Goal: Transaction & Acquisition: Purchase product/service

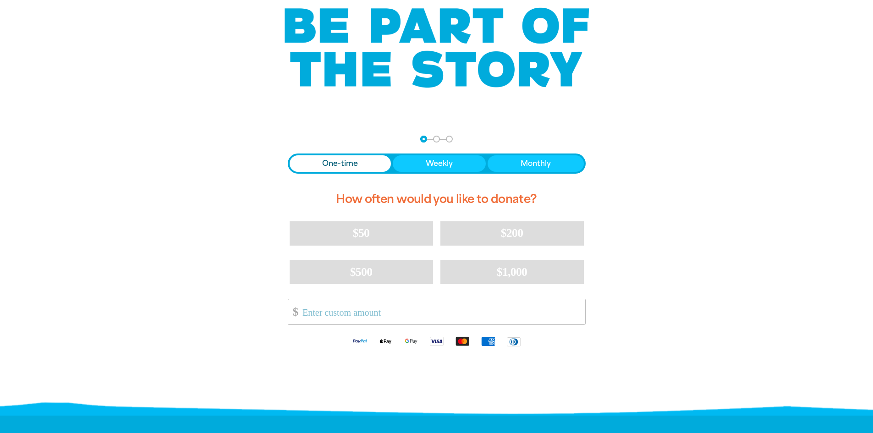
scroll to position [92, 0]
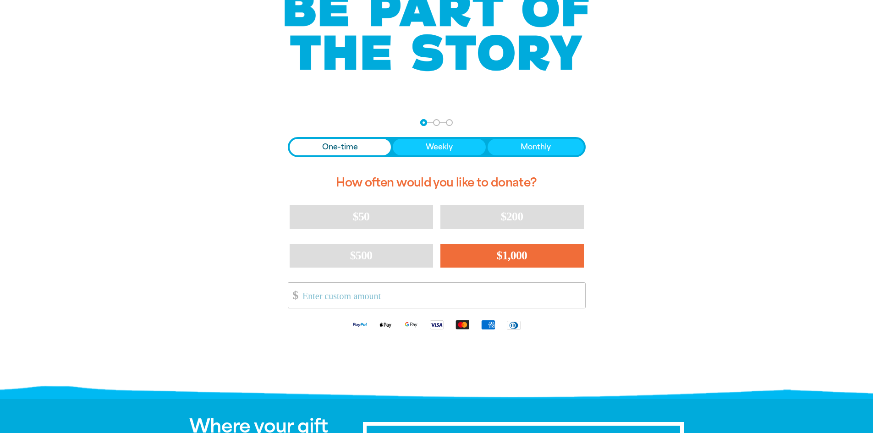
click at [455, 255] on button "$1,000" at bounding box center [511, 256] width 143 height 24
select select "AU"
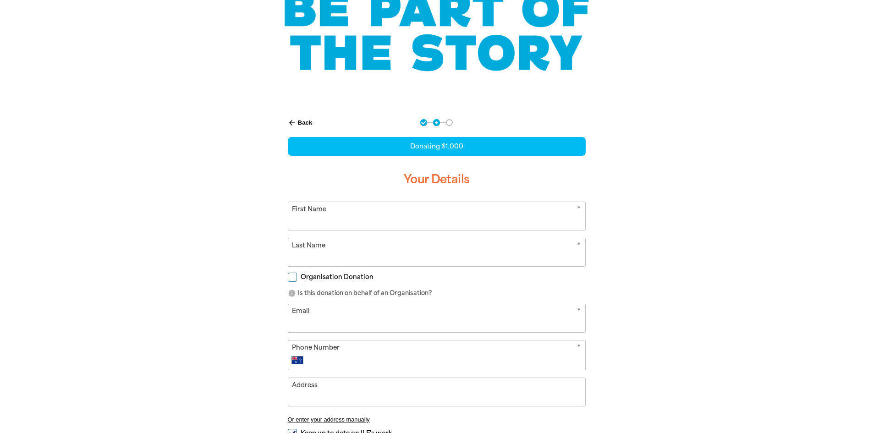
click at [451, 214] on input "First Name" at bounding box center [436, 216] width 297 height 28
click at [719, 266] on div at bounding box center [436, 321] width 873 height 426
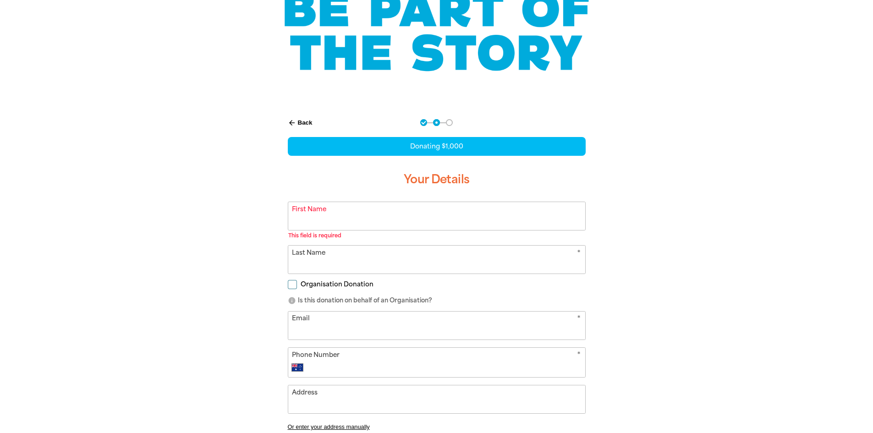
click at [352, 203] on div "Donating $1,000 Your Details * First Name This field is required warning * Last…" at bounding box center [437, 310] width 298 height 347
click at [367, 213] on input "First Name" at bounding box center [436, 216] width 297 height 28
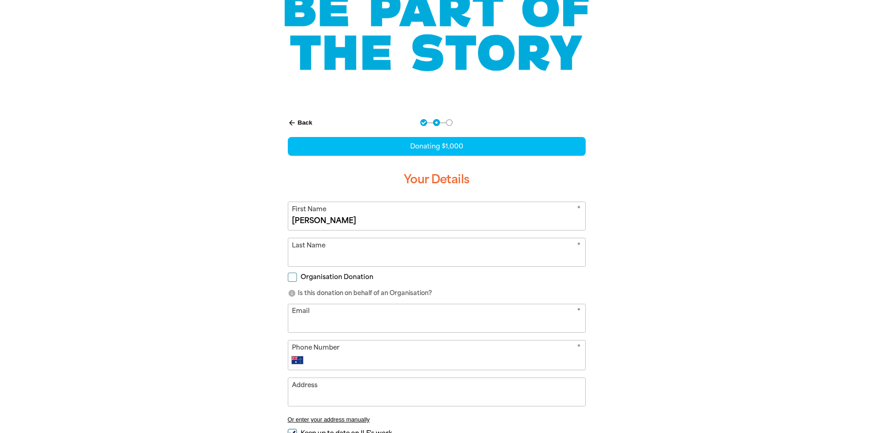
type input "[PERSON_NAME]"
click at [358, 261] on input "Last Name" at bounding box center [436, 252] width 297 height 28
type input "[PERSON_NAME]"
click at [293, 277] on input "Organisation Donation" at bounding box center [292, 277] width 9 height 9
checkbox input "true"
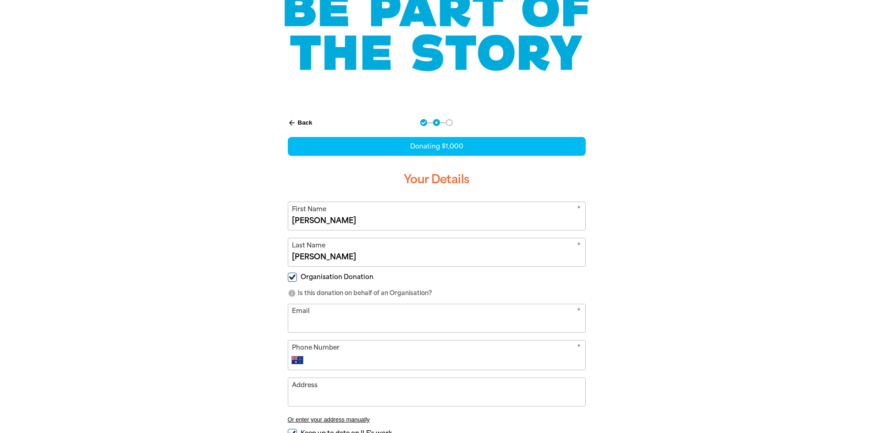
select select "AU"
click at [354, 317] on input "Organisation Name" at bounding box center [436, 318] width 297 height 28
type input "Qualitas"
type input "[PERSON_NAME][EMAIL_ADDRESS][PERSON_NAME][DOMAIN_NAME]"
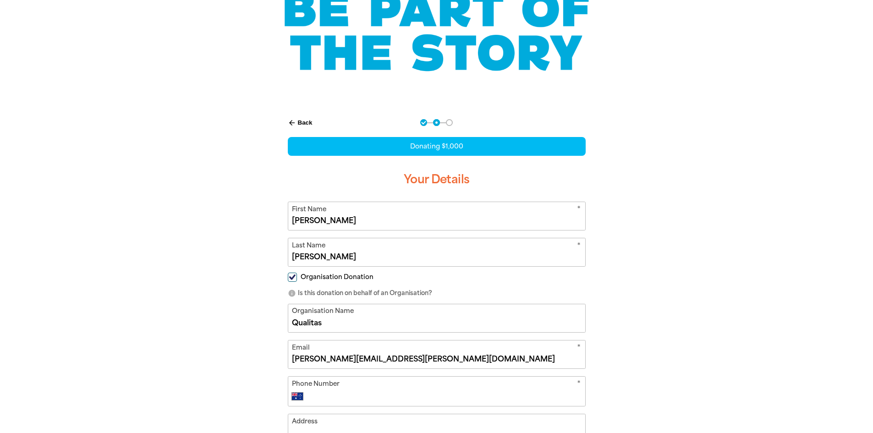
type input "0468 531 654"
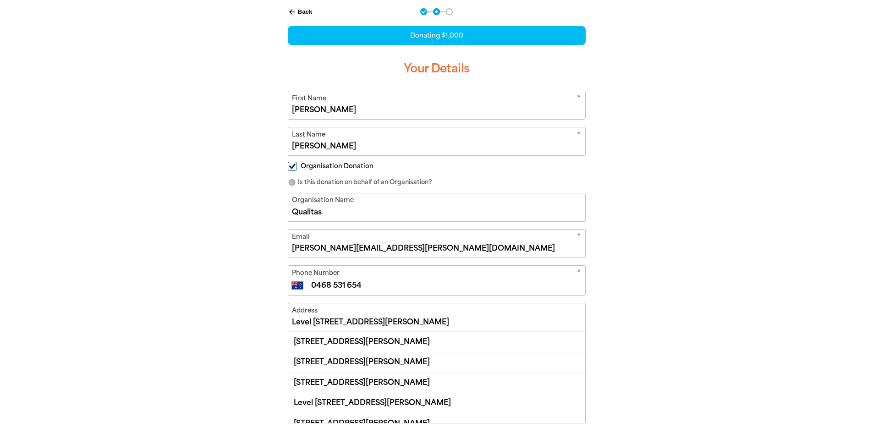
scroll to position [229, 0]
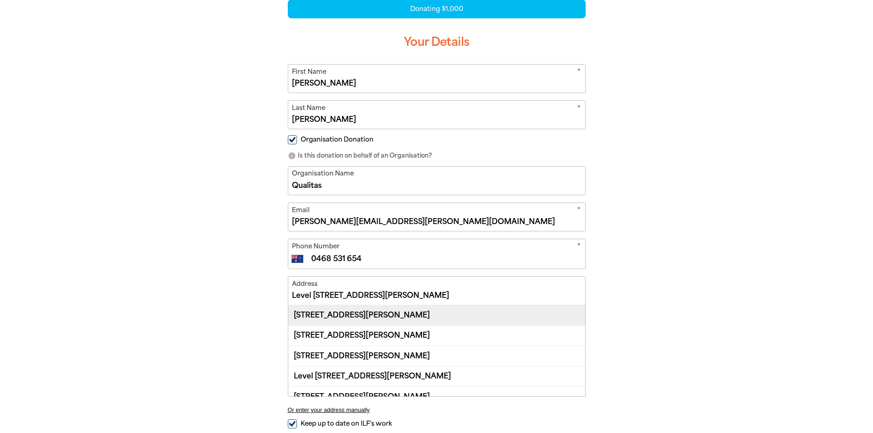
click at [416, 316] on div "[STREET_ADDRESS][PERSON_NAME]" at bounding box center [436, 315] width 297 height 20
type input "[STREET_ADDRESS][PERSON_NAME]"
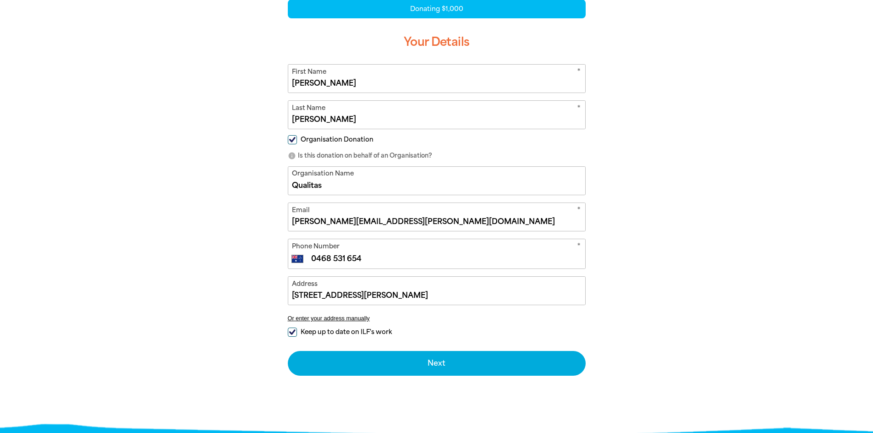
scroll to position [275, 0]
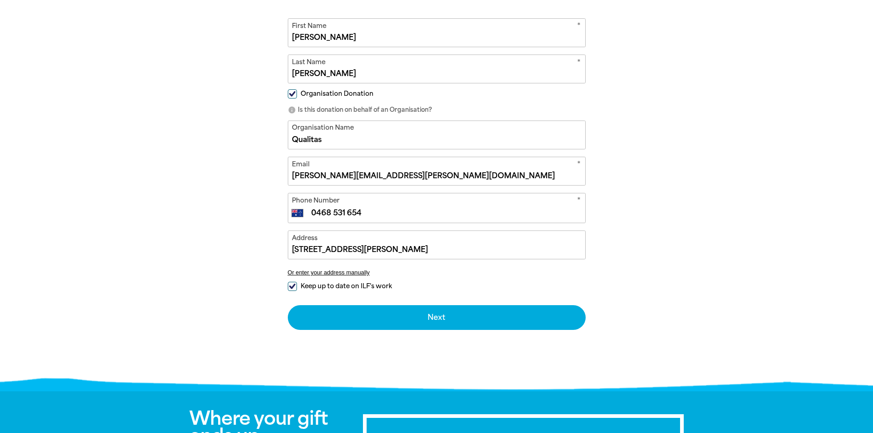
click at [292, 285] on input "Keep up to date on ILF's work" at bounding box center [292, 286] width 9 height 9
checkbox input "false"
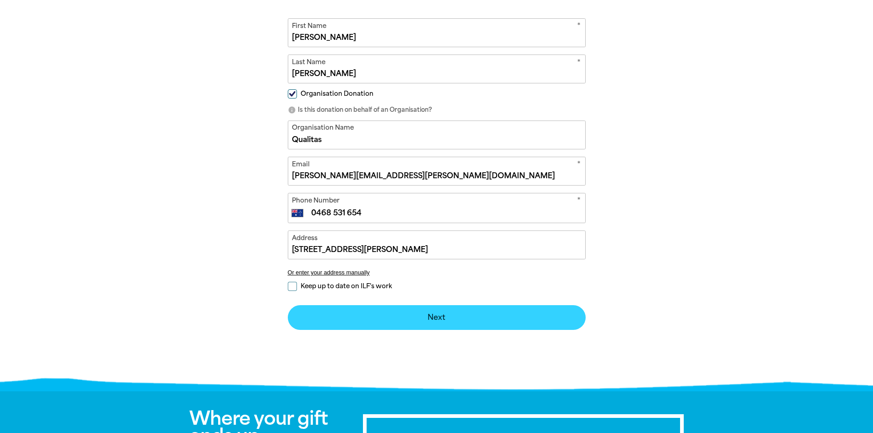
click at [490, 312] on button "Next chevron_right" at bounding box center [437, 317] width 298 height 25
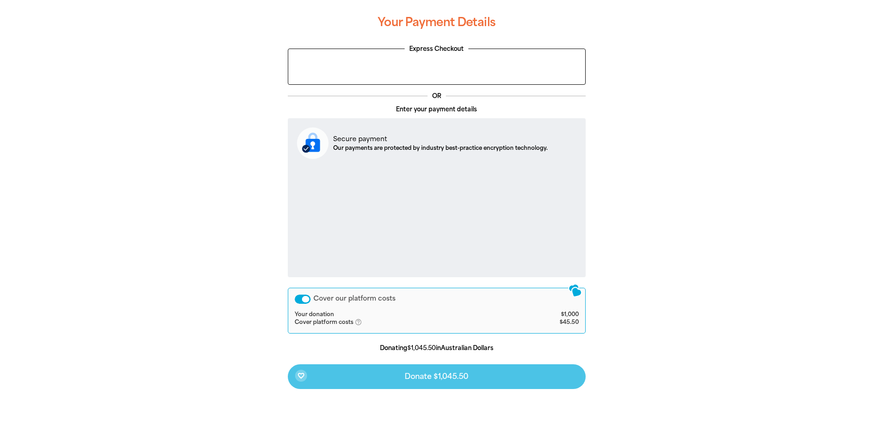
scroll to position [237, 0]
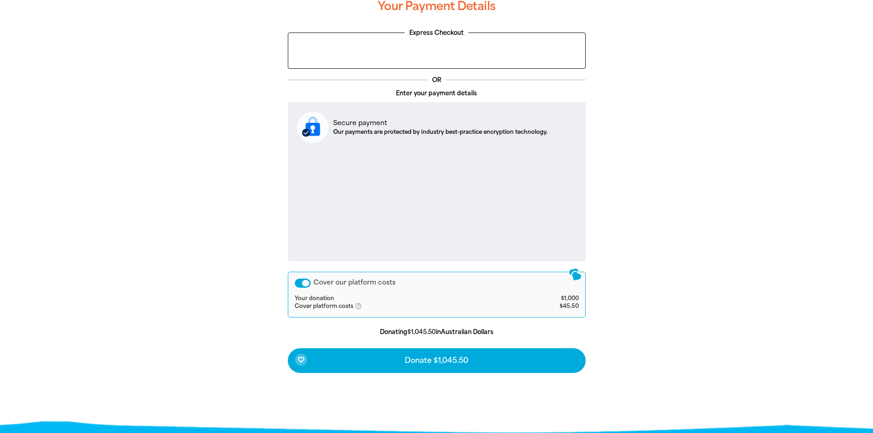
click at [357, 306] on icon "help_outlined" at bounding box center [362, 305] width 15 height 7
click at [305, 286] on div "Cover our platform costs" at bounding box center [303, 283] width 16 height 9
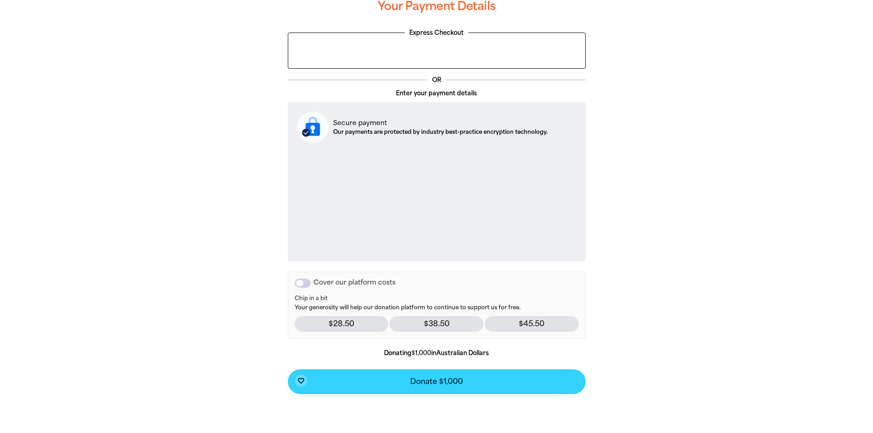
click at [489, 379] on button "favorite_border Donate $1,000" at bounding box center [437, 381] width 298 height 25
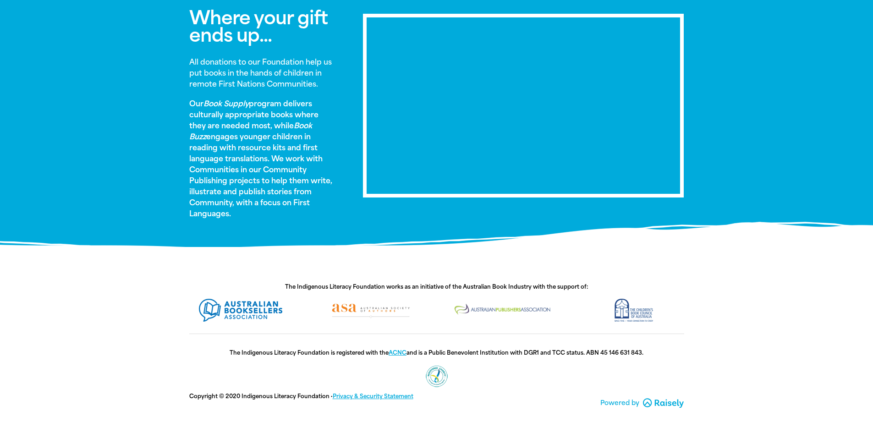
scroll to position [566, 0]
